Goal: Transaction & Acquisition: Purchase product/service

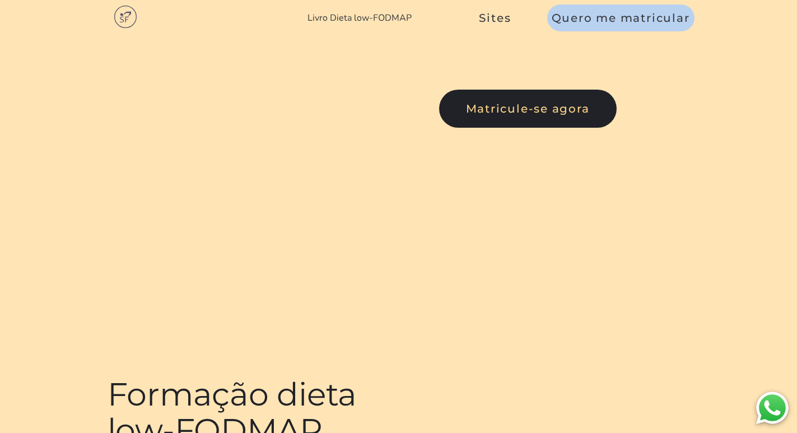
click at [340, 18] on link "Livro Dieta low-FODMAP" at bounding box center [359, 18] width 104 height 12
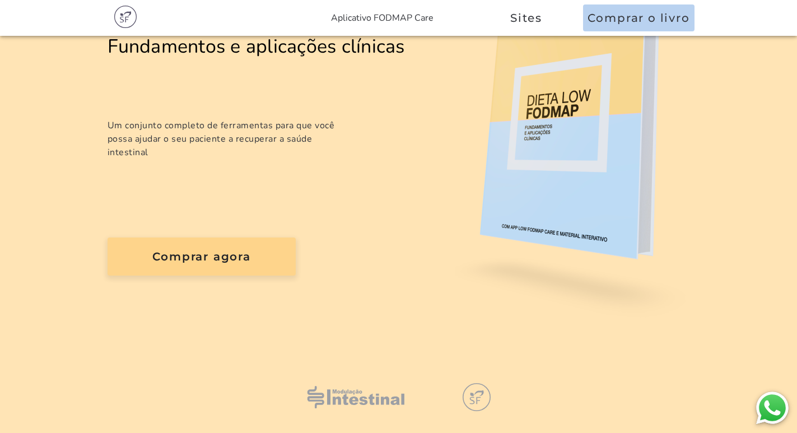
scroll to position [168, 0]
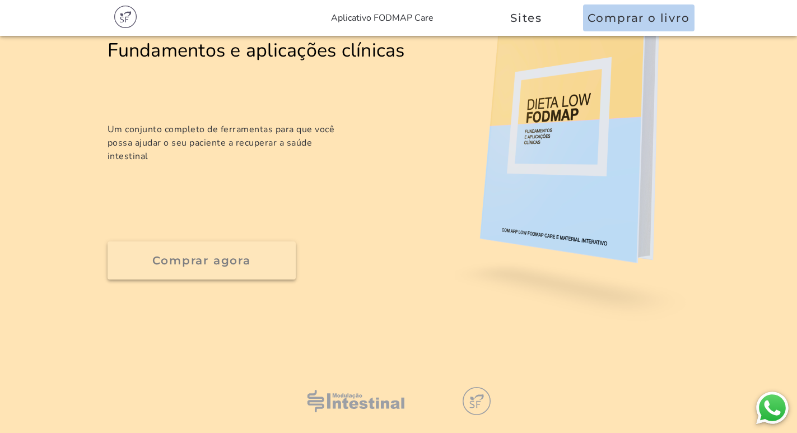
click at [0, 0] on slot "Comprar agora" at bounding box center [0, 0] width 0 height 0
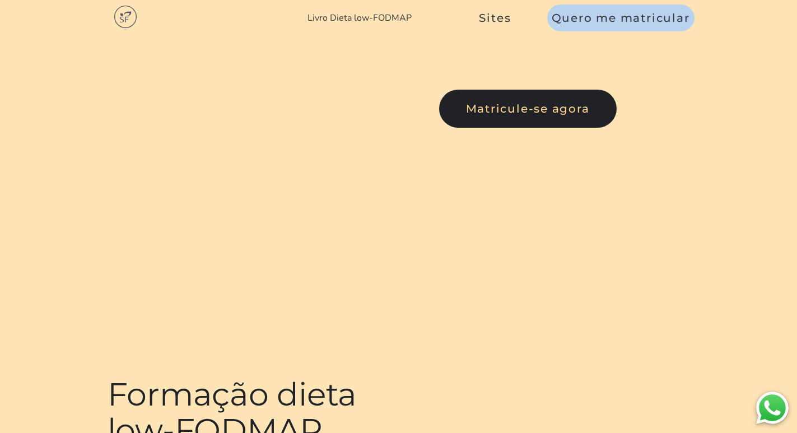
drag, startPoint x: 282, startPoint y: 152, endPoint x: 349, endPoint y: 182, distance: 73.2
click at [349, 376] on h1 "Formação dieta low-FODMAP" at bounding box center [268, 412] width 322 height 72
click at [375, 17] on link "Livro Dieta low-FODMAP" at bounding box center [359, 18] width 104 height 12
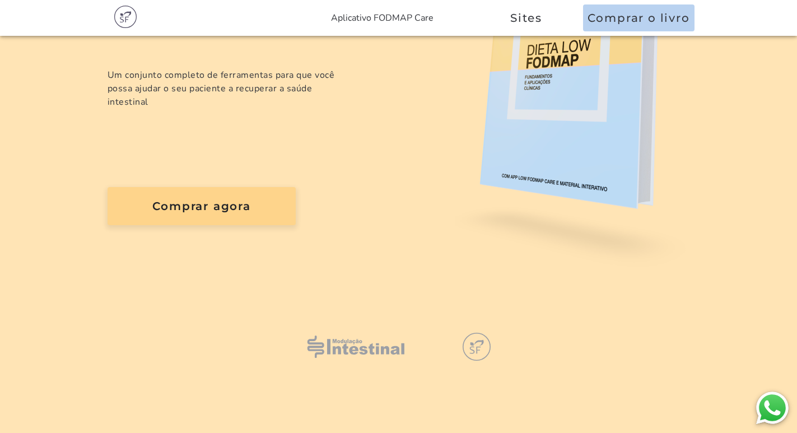
scroll to position [224, 0]
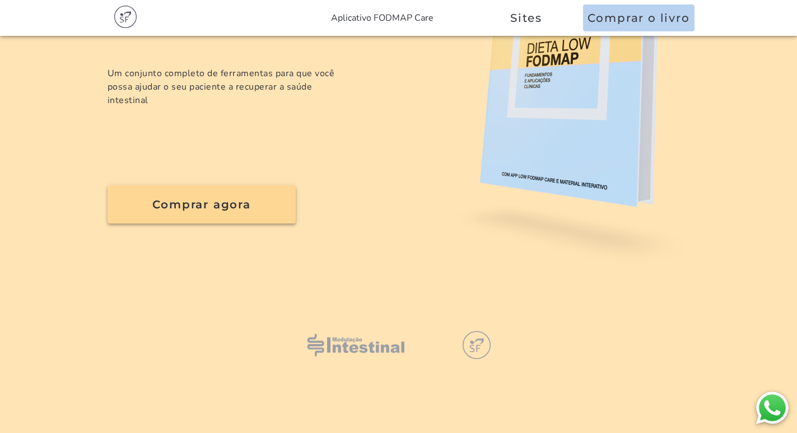
click at [0, 0] on slot "Comprar agora" at bounding box center [0, 0] width 0 height 0
